Goal: Task Accomplishment & Management: Use online tool/utility

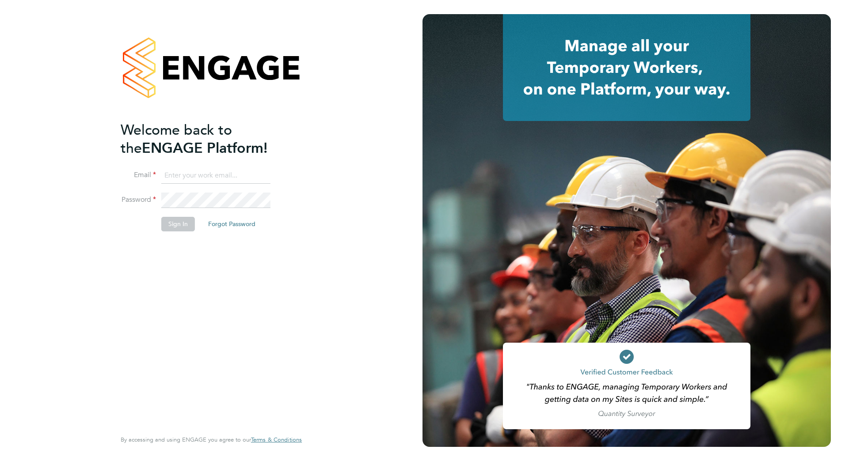
type input "[PERSON_NAME][EMAIL_ADDRESS][PERSON_NAME][DOMAIN_NAME]"
click at [189, 248] on div "Welcome back to the ENGAGE Platform! Email [PERSON_NAME][EMAIL_ADDRESS][PERSON_…" at bounding box center [207, 275] width 172 height 308
click at [174, 222] on button "Sign In" at bounding box center [178, 224] width 34 height 14
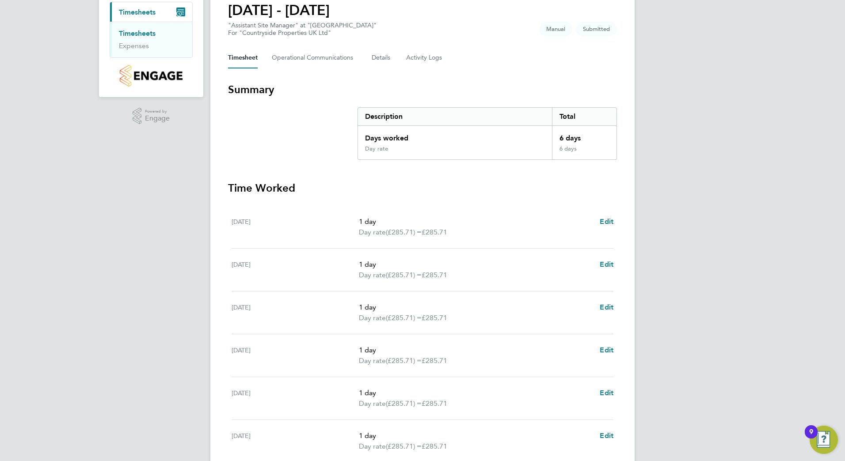
scroll to position [177, 0]
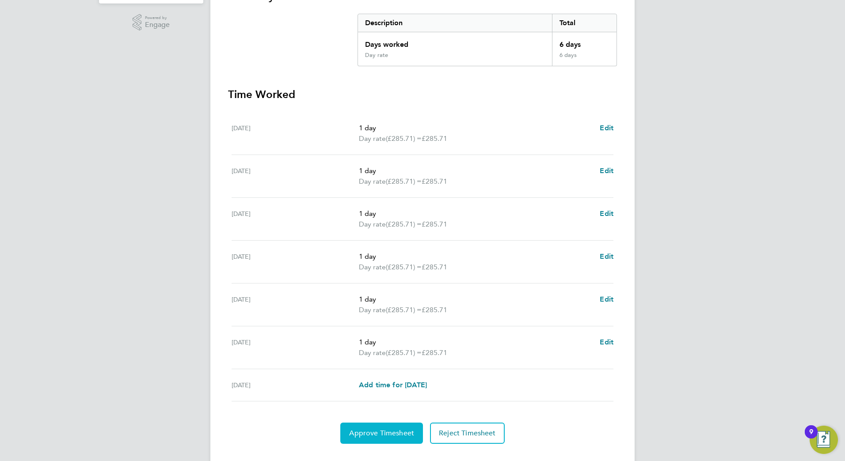
click at [388, 433] on span "Approve Timesheet" at bounding box center [381, 433] width 65 height 9
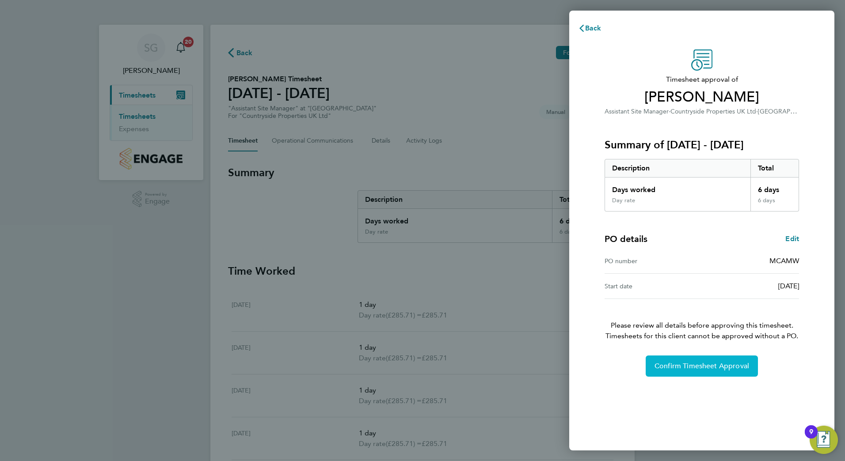
click at [708, 367] on span "Confirm Timesheet Approval" at bounding box center [702, 366] width 95 height 9
